Goal: Task Accomplishment & Management: Complete application form

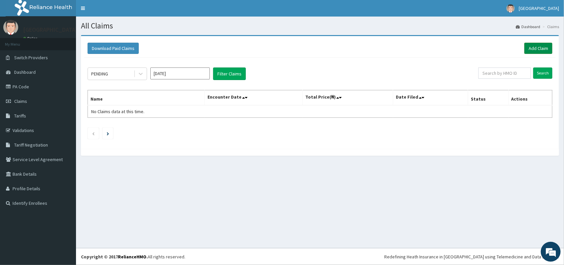
click at [531, 45] on link "Add Claim" at bounding box center [538, 48] width 28 height 11
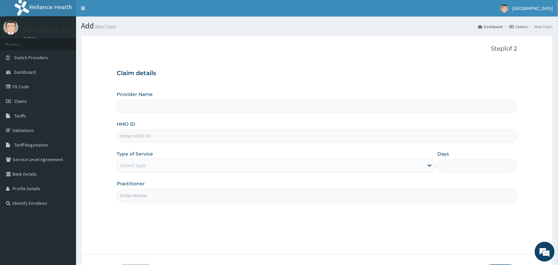
click at [161, 137] on input "HMO ID" at bounding box center [317, 135] width 400 height 13
type input "[GEOGRAPHIC_DATA]"
type input "OHT/11853/A"
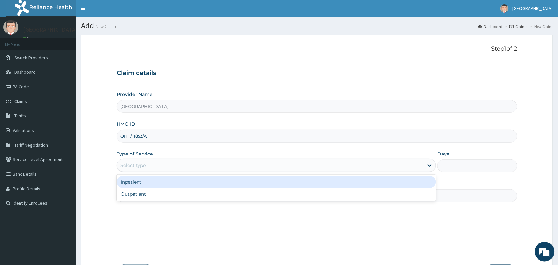
click at [282, 165] on div "Select type" at bounding box center [270, 165] width 307 height 11
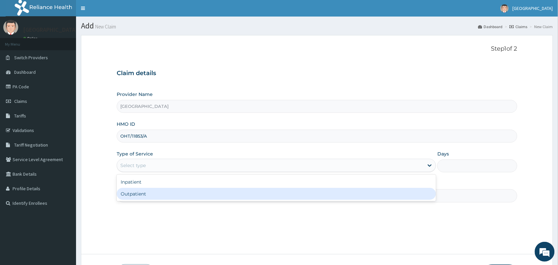
click at [234, 195] on div "Outpatient" at bounding box center [276, 194] width 319 height 12
type input "1"
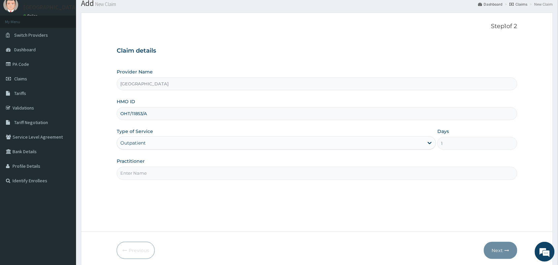
scroll to position [49, 0]
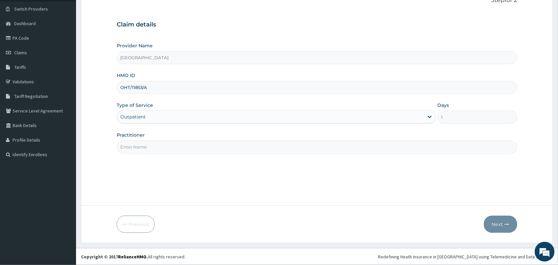
click at [340, 148] on input "Practitioner" at bounding box center [317, 146] width 400 height 13
type input "PROF AYO"
click at [499, 225] on button "Next" at bounding box center [500, 223] width 33 height 17
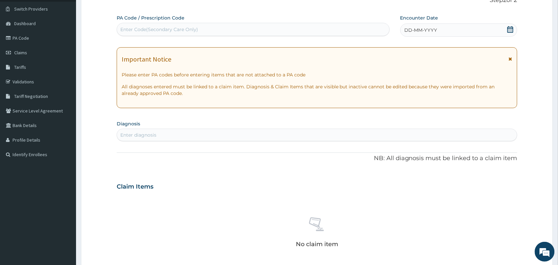
click at [509, 29] on icon at bounding box center [510, 29] width 7 height 7
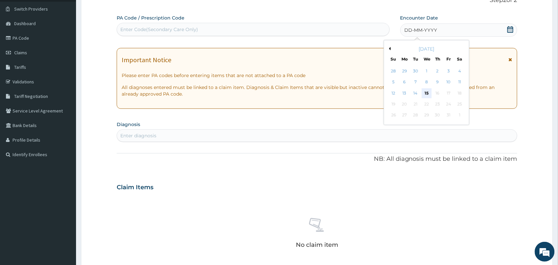
click at [427, 96] on div "15" at bounding box center [426, 93] width 10 height 10
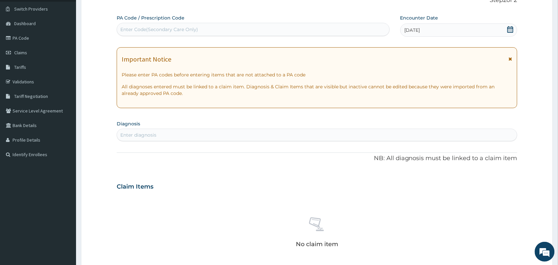
click at [204, 134] on div "Enter diagnosis" at bounding box center [317, 134] width 400 height 11
type input "B"
type input "MALARIA"
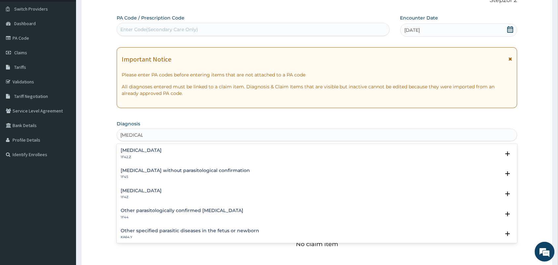
click at [144, 192] on h4 "Malaria, unspecified" at bounding box center [141, 190] width 41 height 5
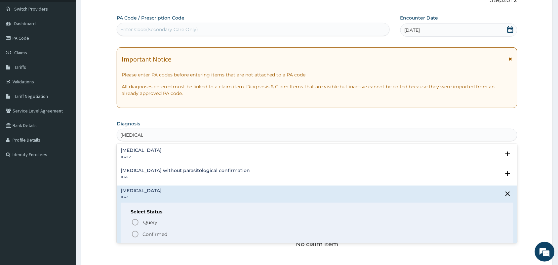
click at [135, 235] on icon "status option filled" at bounding box center [135, 234] width 8 height 8
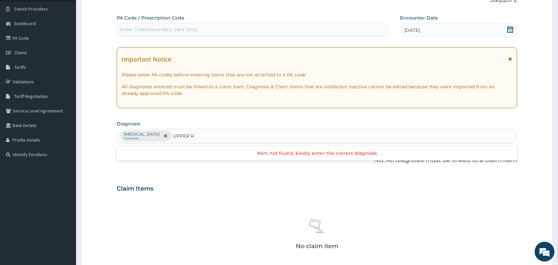
type input "UPPER"
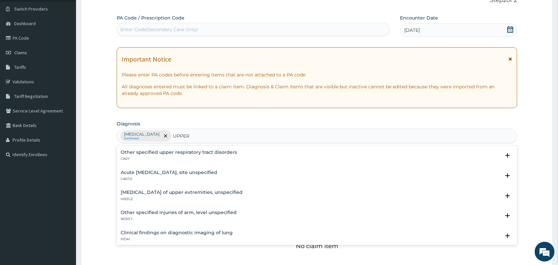
click at [178, 173] on h4 "Acute upper respiratory infection, site unspecified" at bounding box center [169, 172] width 96 height 5
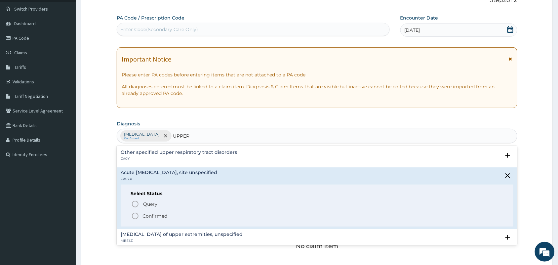
click at [136, 218] on circle "status option filled" at bounding box center [135, 216] width 6 height 6
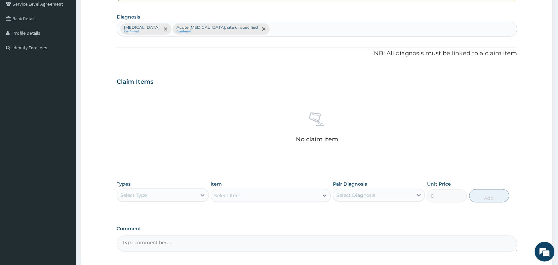
scroll to position [161, 0]
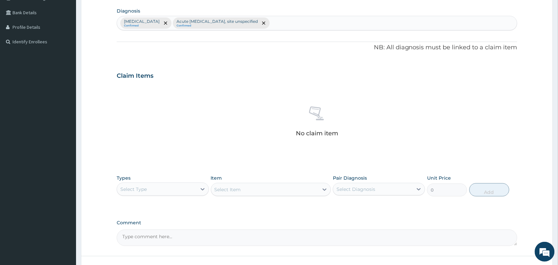
click at [165, 187] on div "Select Type" at bounding box center [157, 189] width 80 height 11
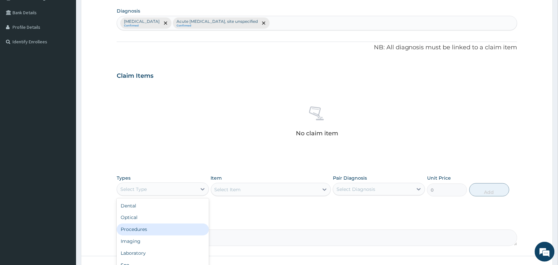
click at [151, 226] on div "Procedures" at bounding box center [163, 229] width 92 height 12
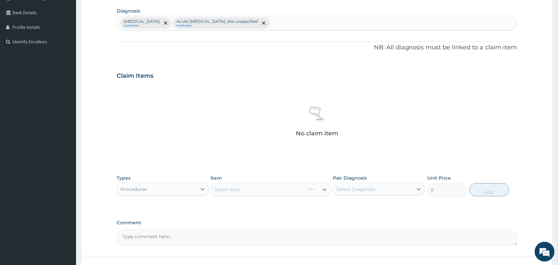
click at [274, 189] on div "Select Item" at bounding box center [271, 189] width 120 height 13
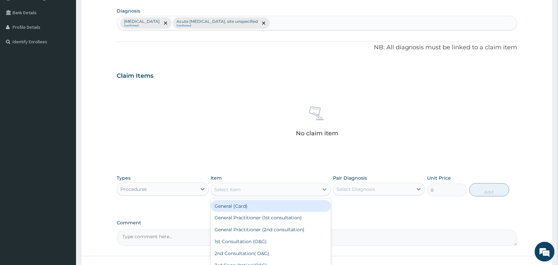
click at [274, 189] on div "Select Item" at bounding box center [265, 189] width 108 height 11
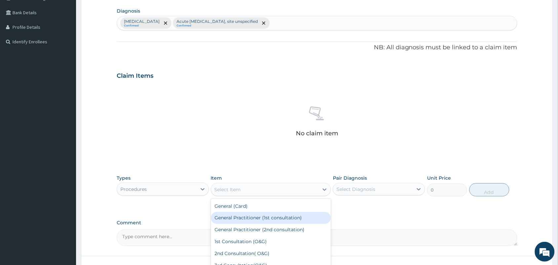
click at [271, 217] on div "General Practitioner (1st consultation)" at bounding box center [271, 218] width 120 height 12
type input "3000"
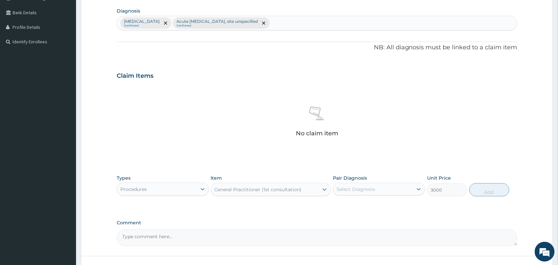
click at [392, 187] on div "Select Diagnosis" at bounding box center [373, 189] width 80 height 11
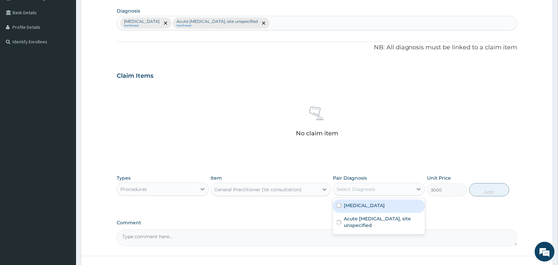
click at [365, 207] on label "Malaria, unspecified" at bounding box center [364, 205] width 41 height 7
checkbox input "true"
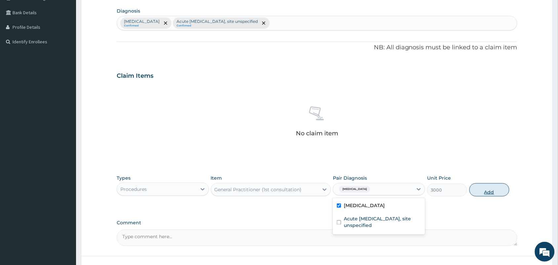
click at [497, 187] on button "Add" at bounding box center [489, 189] width 40 height 13
type input "0"
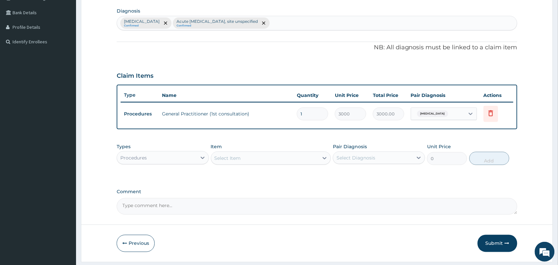
click at [171, 161] on div "Procedures" at bounding box center [157, 157] width 80 height 11
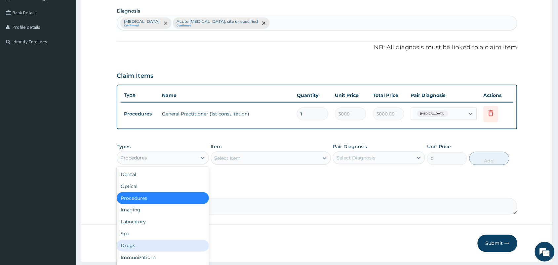
click at [145, 244] on div "Drugs" at bounding box center [163, 245] width 92 height 12
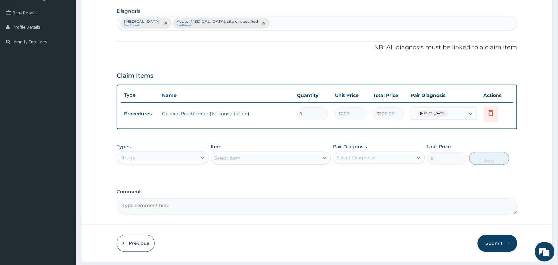
click at [288, 153] on div "Select Item" at bounding box center [265, 158] width 108 height 11
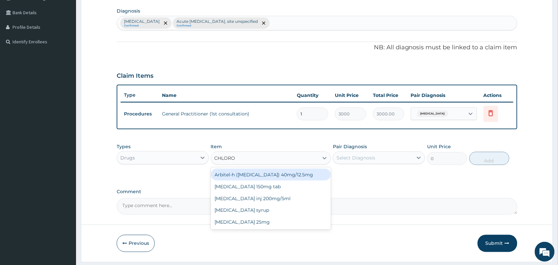
type input "CHLOROQ"
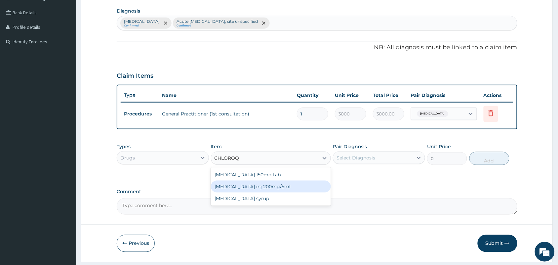
click at [274, 183] on div "Chloroquine inj 200mg/5ml" at bounding box center [271, 186] width 120 height 12
type input "240"
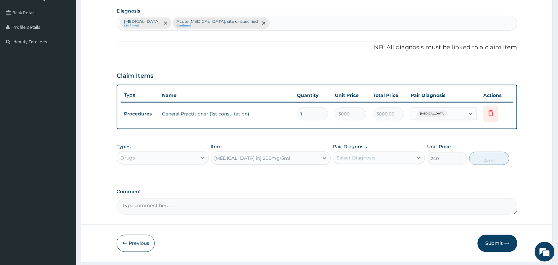
click at [357, 157] on div "Select Diagnosis" at bounding box center [355, 157] width 39 height 7
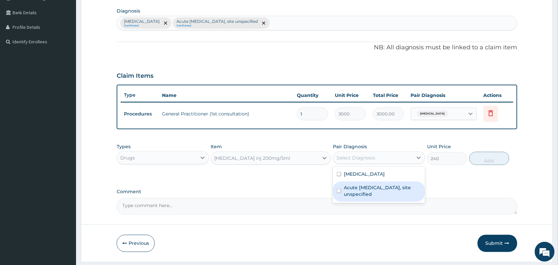
click at [351, 199] on div "Acute upper respiratory infection, site unspecified" at bounding box center [379, 191] width 92 height 20
checkbox input "true"
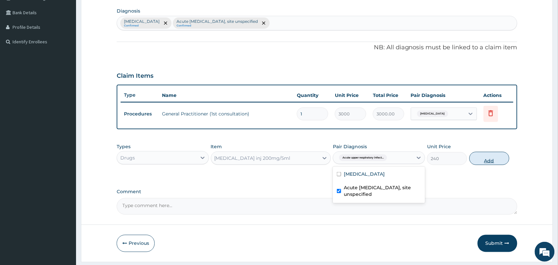
click at [491, 161] on button "Add" at bounding box center [489, 158] width 40 height 13
type input "0"
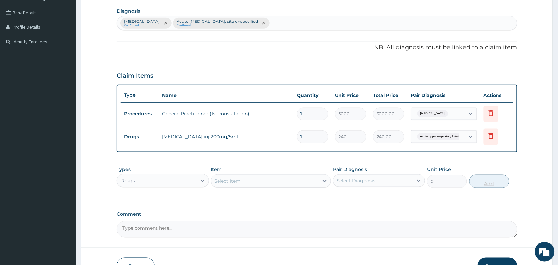
type input "0.00"
type input "2"
type input "480.00"
type input "2"
click at [256, 179] on div "Select Item" at bounding box center [265, 180] width 108 height 11
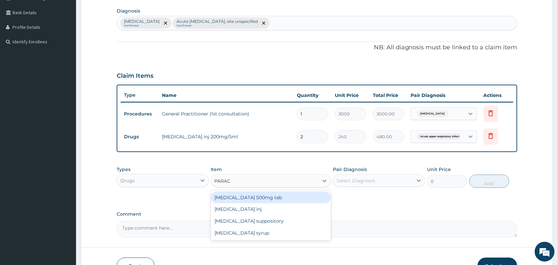
type input "PARACE"
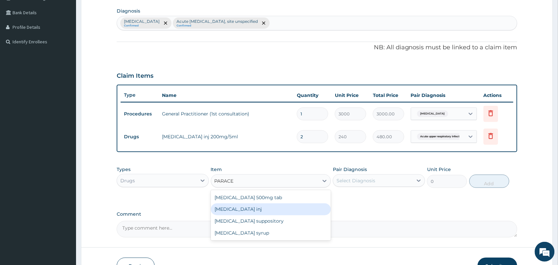
click at [245, 206] on div "Paracetamol inj" at bounding box center [271, 209] width 120 height 12
type input "150"
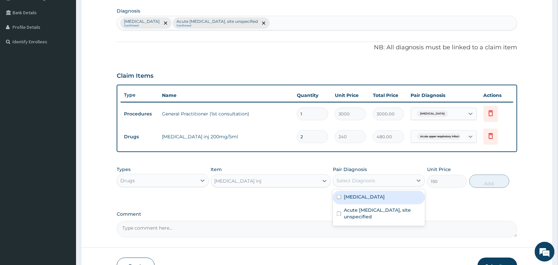
click at [372, 178] on div "Select Diagnosis" at bounding box center [355, 180] width 39 height 7
click at [363, 197] on label "Malaria, unspecified" at bounding box center [364, 196] width 41 height 7
checkbox input "true"
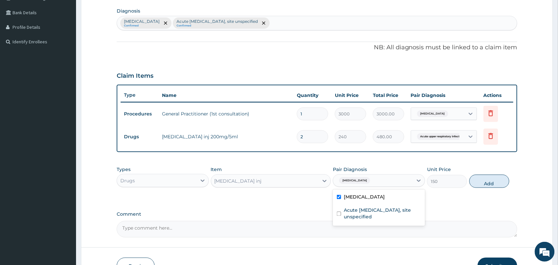
click at [497, 187] on div "Types Drugs Item Paracetamol inj Pair Diagnosis option Malaria, unspecified, se…" at bounding box center [317, 177] width 400 height 28
click at [496, 187] on div "Types Drugs Item Paracetamol inj Pair Diagnosis Malaria, unspecified Unit Price…" at bounding box center [317, 177] width 400 height 28
click at [494, 183] on button "Add" at bounding box center [489, 180] width 40 height 13
type input "0"
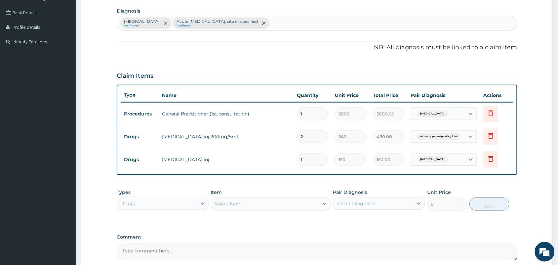
click at [311, 198] on div "Select Item" at bounding box center [265, 203] width 108 height 11
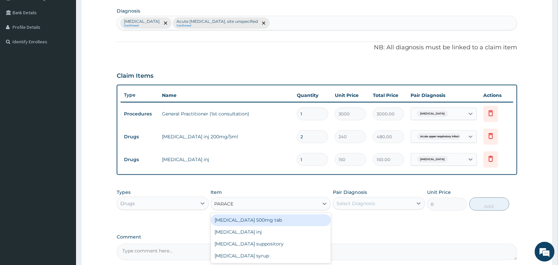
type input "PARACET"
click at [295, 217] on div "Paracetamol 500mg tab" at bounding box center [271, 220] width 120 height 12
type input "10"
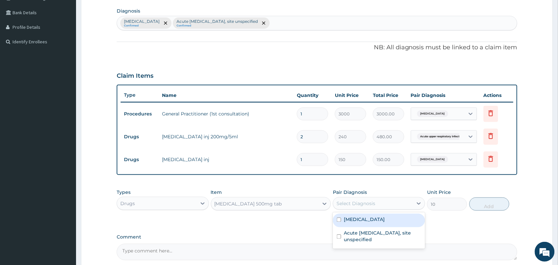
click at [354, 207] on div "Select Diagnosis" at bounding box center [373, 203] width 80 height 11
click at [354, 222] on label "Malaria, unspecified" at bounding box center [364, 219] width 41 height 7
checkbox input "true"
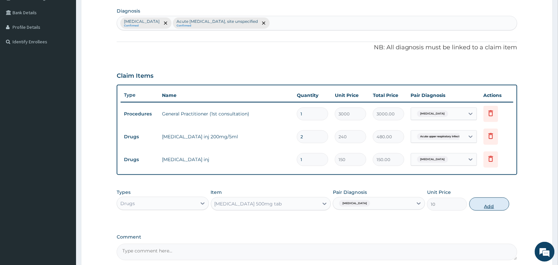
click at [486, 204] on button "Add" at bounding box center [489, 203] width 40 height 13
type input "0"
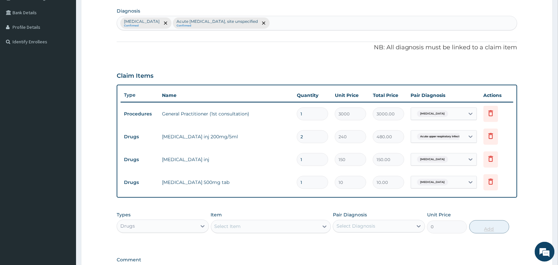
type input "18"
type input "180.00"
type input "18"
click at [280, 226] on div "Select Item" at bounding box center [265, 226] width 108 height 11
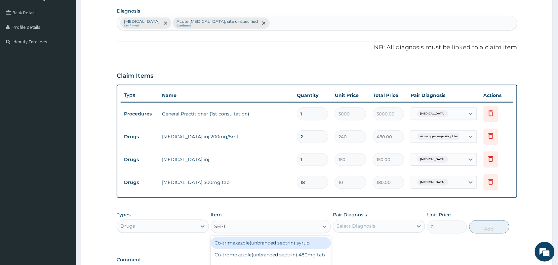
type input "SEPTR"
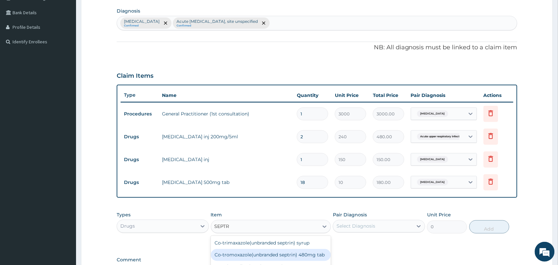
click at [278, 250] on div "Co-tromoxazole(unbranded septrin) 480mg tab" at bounding box center [271, 255] width 120 height 12
type input "30"
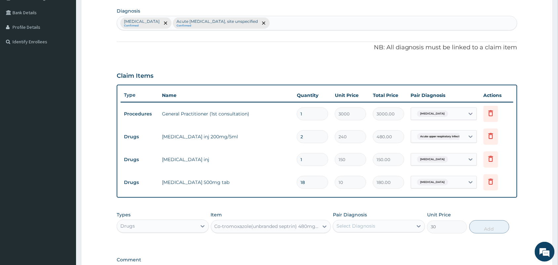
click at [375, 225] on div "Select Diagnosis" at bounding box center [373, 226] width 80 height 11
click at [371, 255] on label "Acute upper respiratory infection, site unspecified" at bounding box center [382, 258] width 77 height 13
checkbox input "true"
click at [477, 229] on button "Add" at bounding box center [489, 226] width 40 height 13
type input "0"
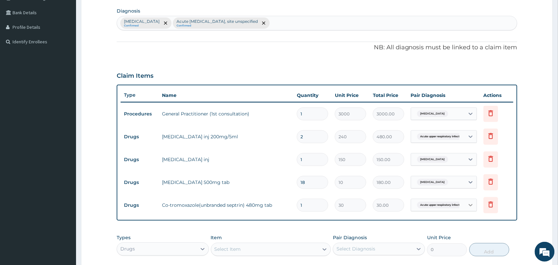
type input "10"
type input "300.00"
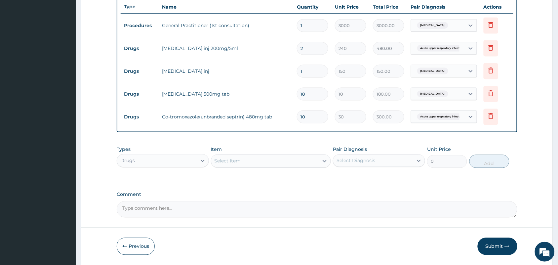
scroll to position [271, 0]
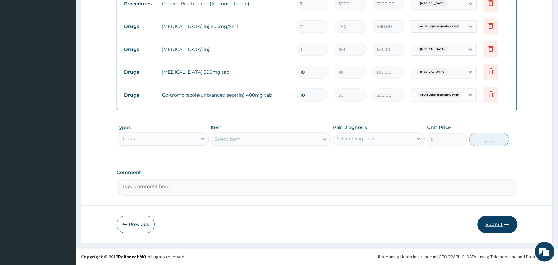
type input "10"
click at [496, 218] on button "Submit" at bounding box center [497, 224] width 40 height 17
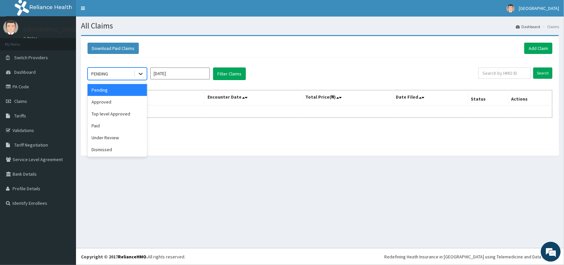
click at [139, 76] on icon at bounding box center [140, 73] width 7 height 7
click at [127, 102] on div "Approved" at bounding box center [117, 102] width 59 height 12
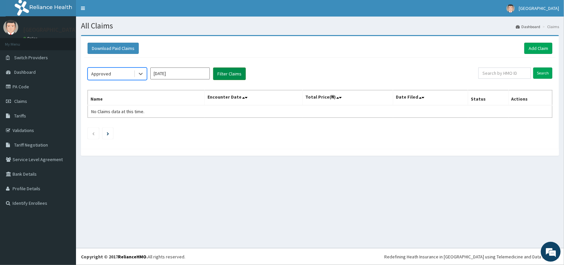
click at [238, 76] on button "Filter Claims" at bounding box center [229, 73] width 33 height 13
